Goal: Information Seeking & Learning: Learn about a topic

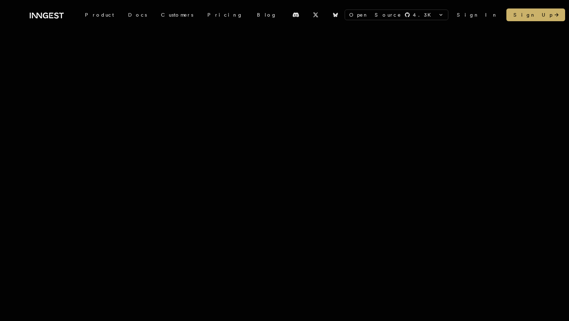
click at [49, 12] on icon at bounding box center [47, 15] width 34 height 8
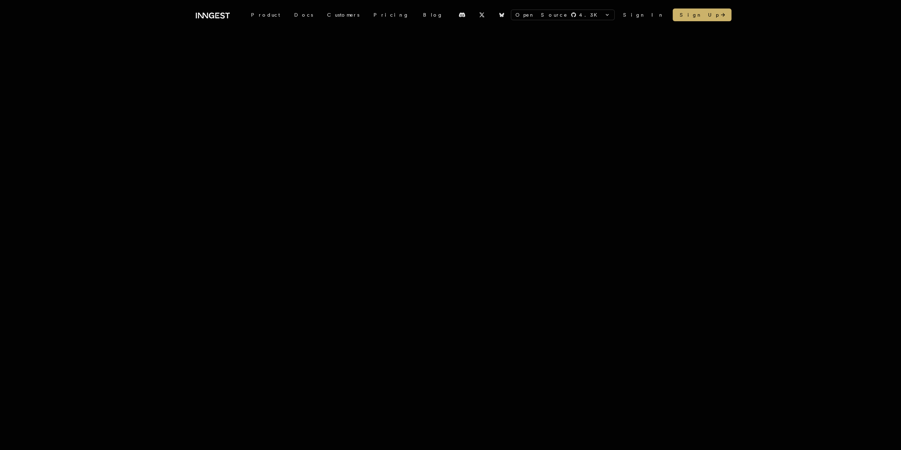
click at [204, 13] on icon at bounding box center [213, 15] width 34 height 8
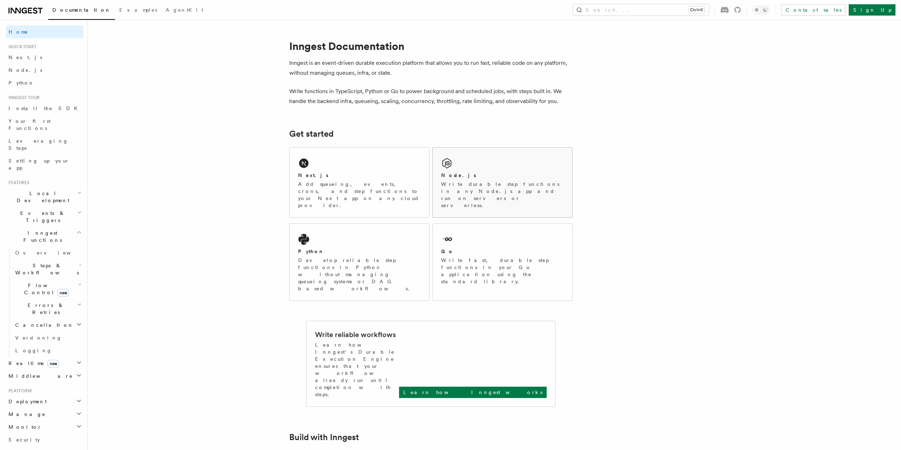
click at [480, 185] on p "Write durable step functions in any Node.js app and run on servers or serverles…" at bounding box center [502, 195] width 123 height 28
click at [327, 171] on div "Next.js Add queueing, events, crons, and step functions to your Next app on any…" at bounding box center [359, 183] width 139 height 70
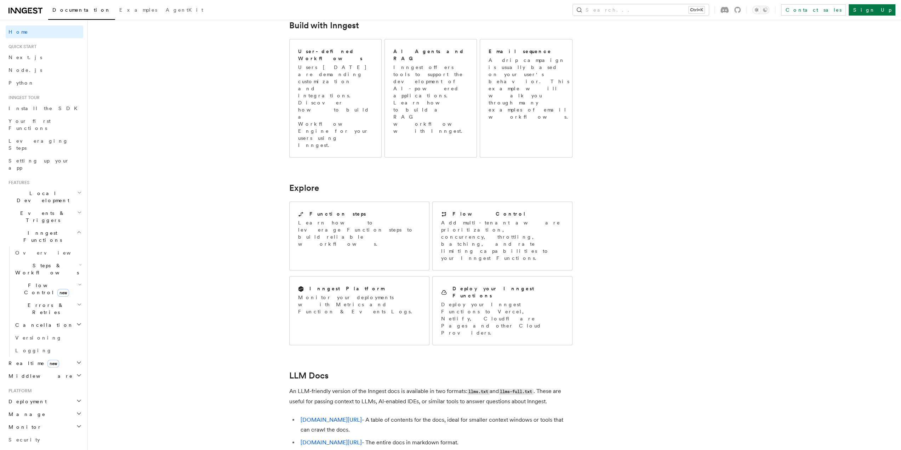
scroll to position [452, 0]
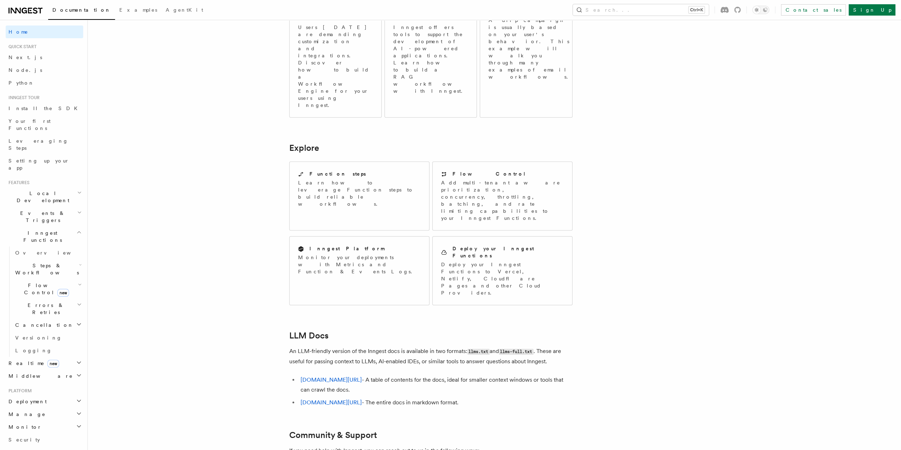
click at [31, 10] on icon at bounding box center [25, 10] width 34 height 8
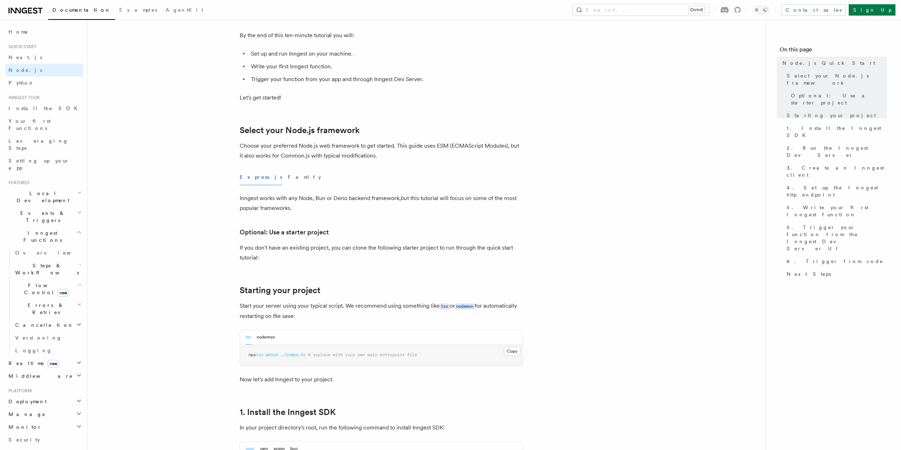
scroll to position [106, 0]
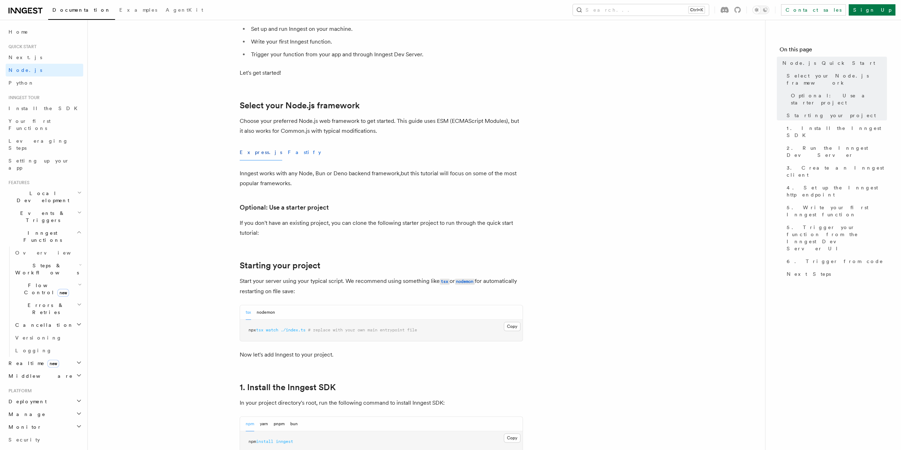
click at [288, 151] on button "Fastify" at bounding box center [304, 152] width 33 height 16
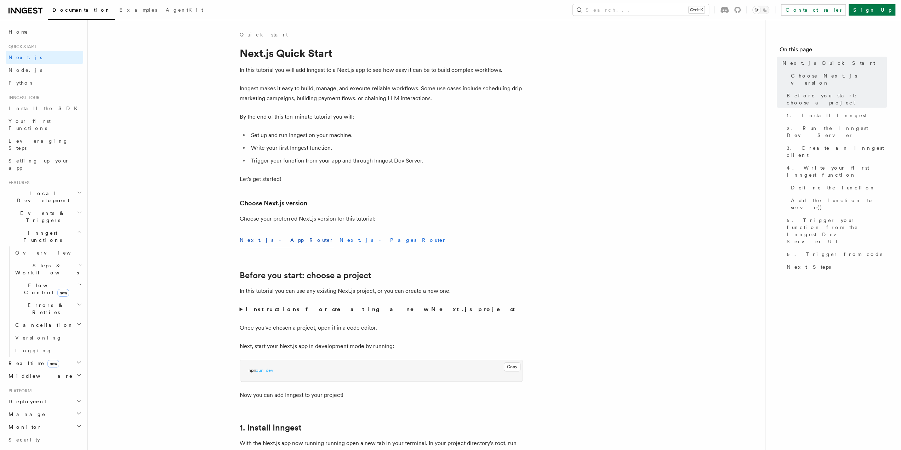
click at [340, 238] on button "Next.js - Pages Router" at bounding box center [393, 240] width 107 height 16
drag, startPoint x: 385, startPoint y: 255, endPoint x: 377, endPoint y: 250, distance: 10.0
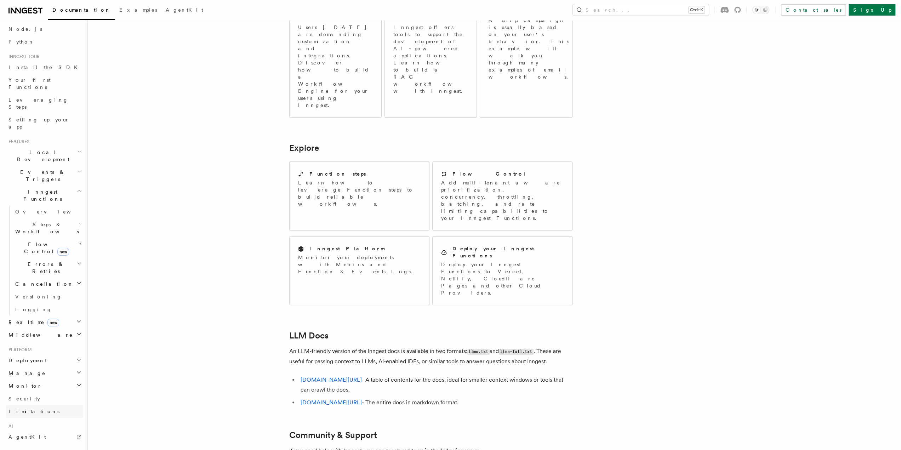
scroll to position [116, 0]
click at [55, 279] on h2 "Deployment" at bounding box center [45, 285] width 78 height 13
click at [28, 295] on span "Overview" at bounding box center [51, 298] width 73 height 6
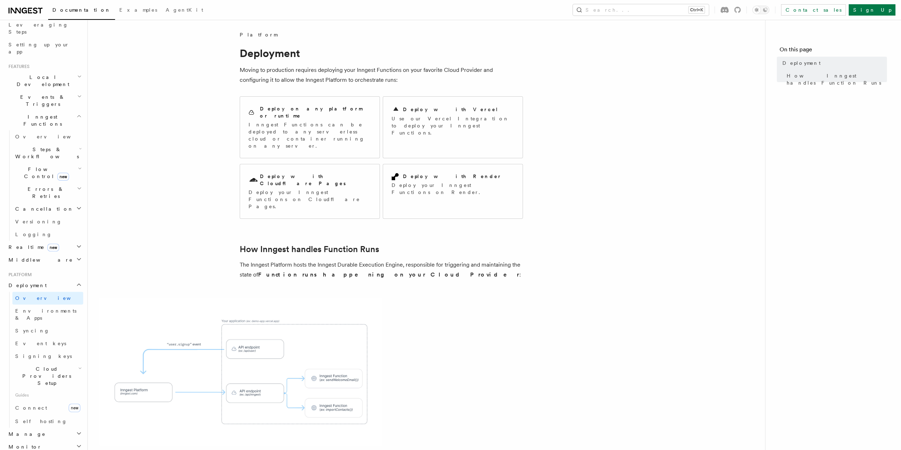
click at [183, 332] on img at bounding box center [240, 372] width 283 height 148
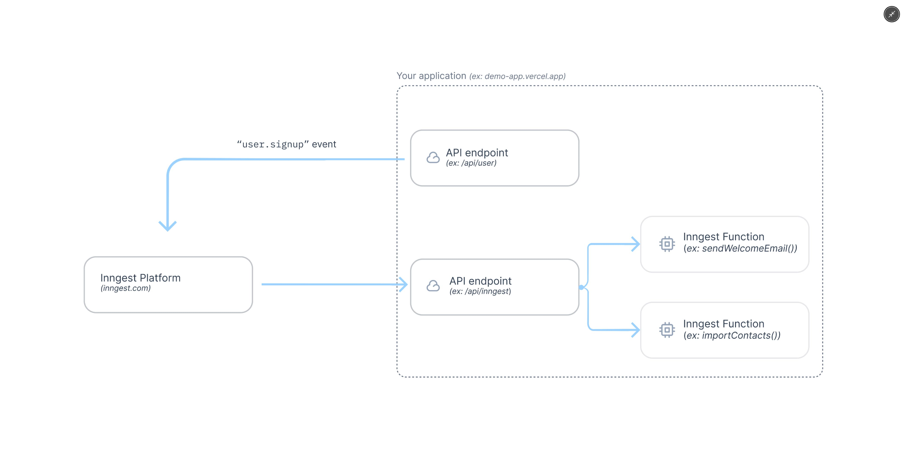
click at [263, 247] on img at bounding box center [453, 225] width 829 height 432
